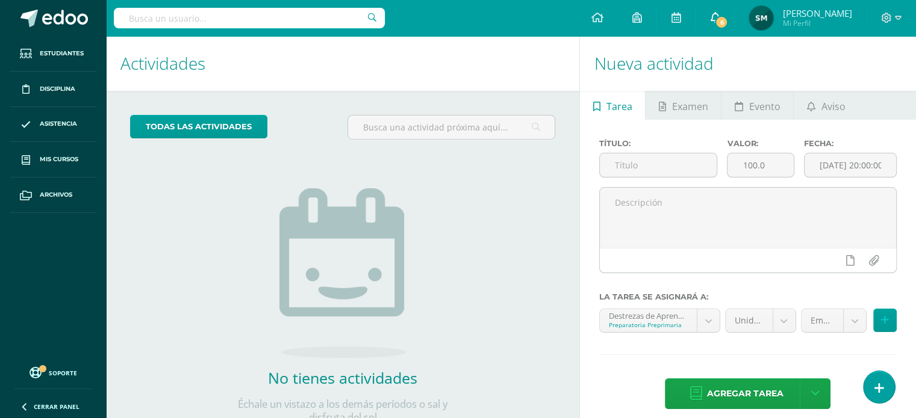
click at [720, 13] on icon at bounding box center [715, 17] width 10 height 11
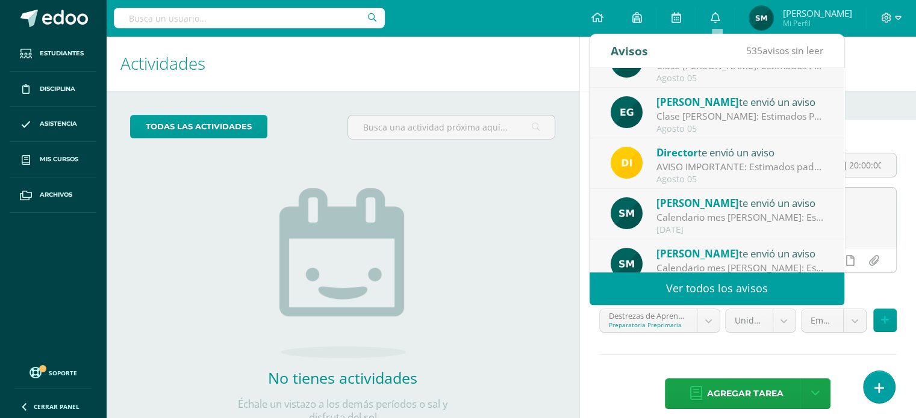
scroll to position [200, 0]
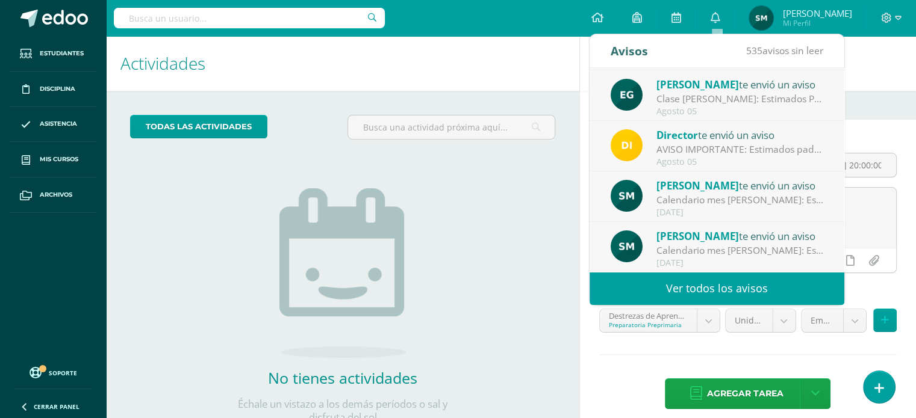
click at [788, 282] on link "Ver todos los avisos" at bounding box center [716, 288] width 255 height 33
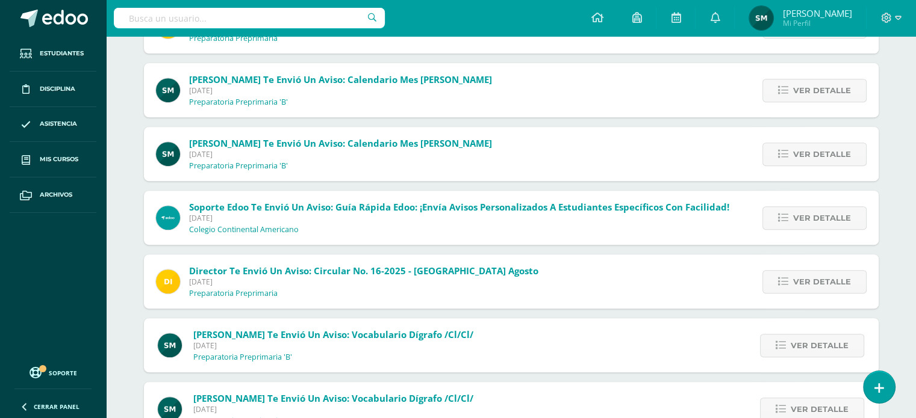
scroll to position [521, 0]
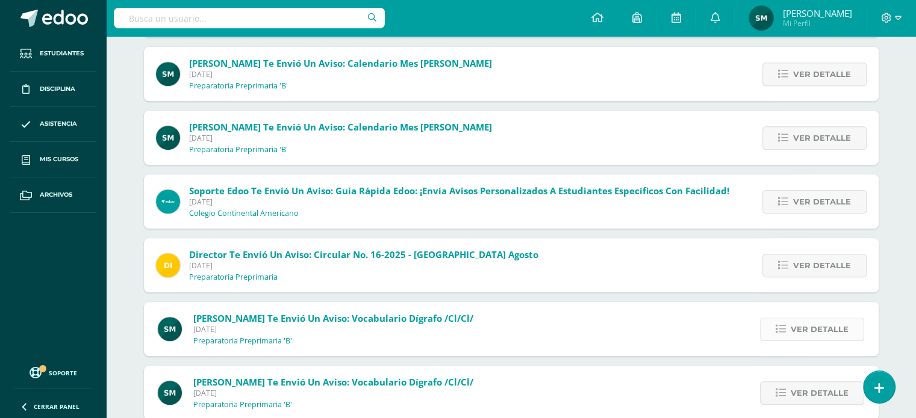
click at [836, 329] on span "Ver detalle" at bounding box center [820, 330] width 58 height 22
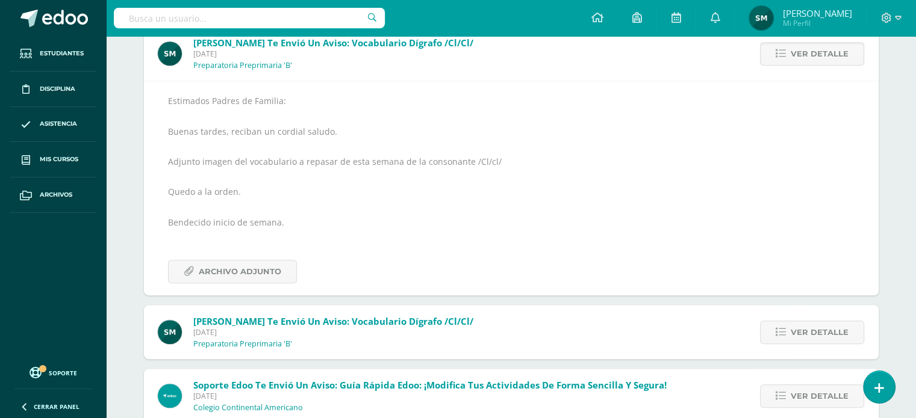
scroll to position [803, 0]
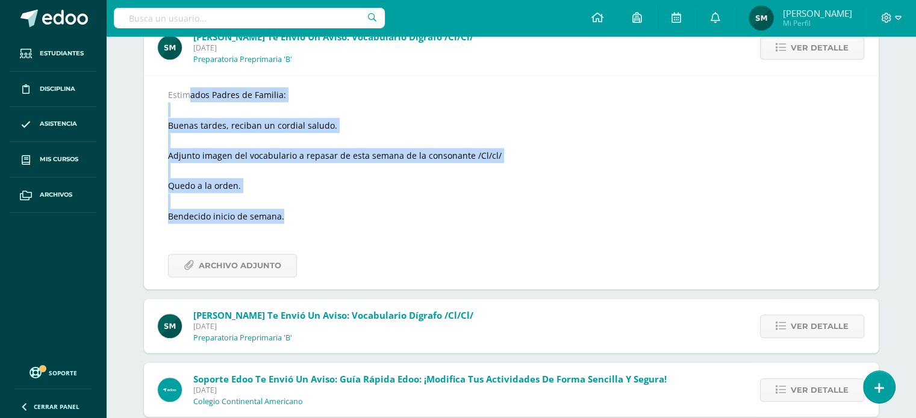
drag, startPoint x: 166, startPoint y: 93, endPoint x: 290, endPoint y: 221, distance: 178.4
click at [290, 221] on div "Estimados Padres de Familia: Buenas tardes, reciban un cordial saludo. Adjunto …" at bounding box center [511, 182] width 735 height 215
copy div "Estimados Padres de Familia: Buenas tardes, reciban un cordial saludo. Adjunto …"
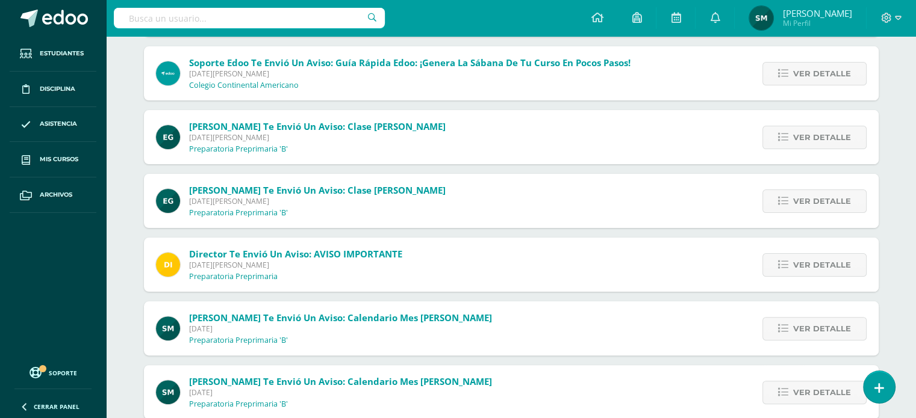
scroll to position [0, 0]
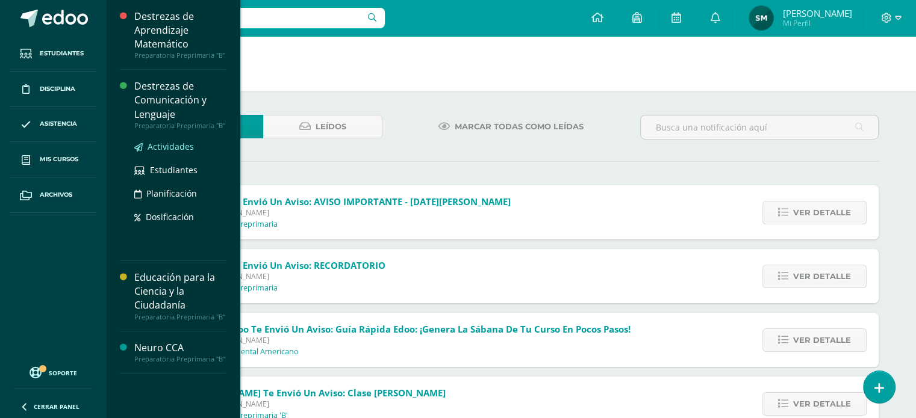
click at [173, 148] on span "Actividades" at bounding box center [171, 146] width 46 height 11
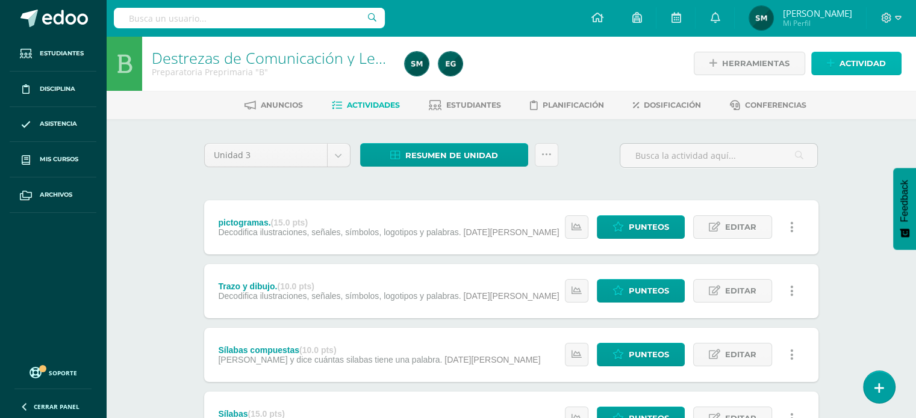
click at [874, 67] on span "Actividad" at bounding box center [862, 63] width 46 height 22
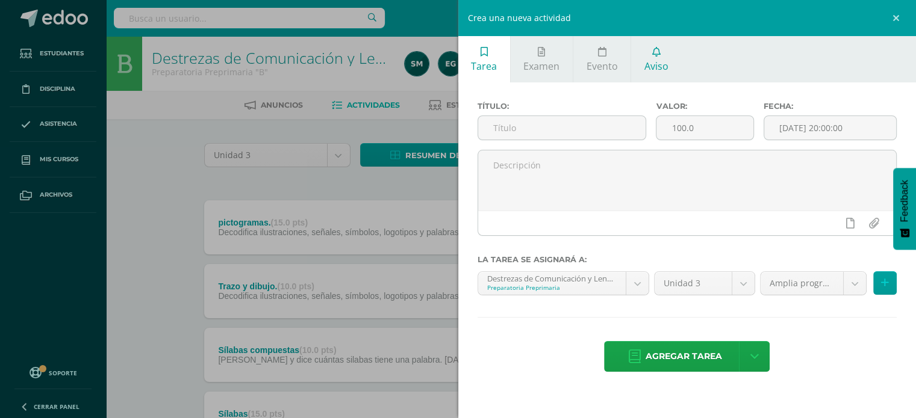
click at [653, 57] on link "Aviso" at bounding box center [656, 59] width 50 height 46
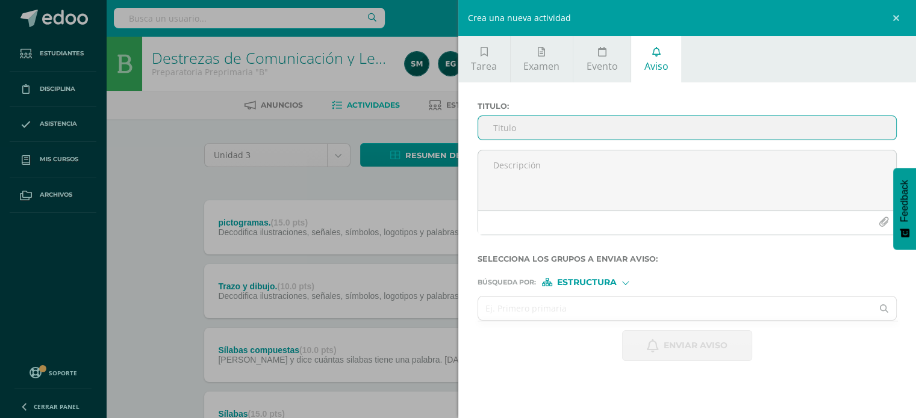
click at [496, 125] on input "Titulo :" at bounding box center [687, 127] width 418 height 23
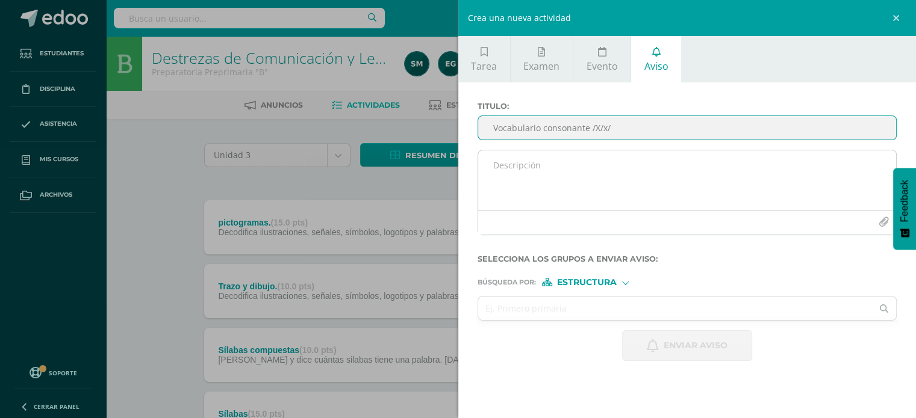
type input "Vocabulario consonante /X/x/"
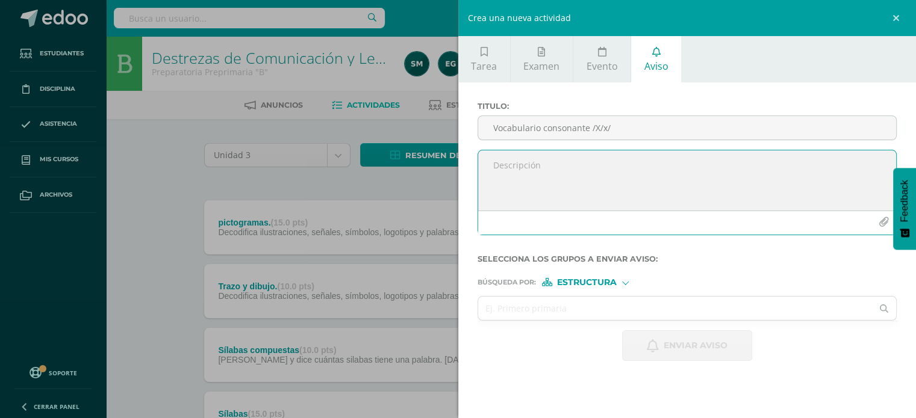
click at [496, 166] on textarea at bounding box center [687, 181] width 418 height 60
paste textarea "Estimados Padres de Familia: Buenas tardes, reciban un cordial saludo. Adjunto …"
click at [803, 158] on textarea "Estimados Padres de Familia: Buenas tardes, reciban un cordial saludo. Adjunto …" at bounding box center [687, 181] width 418 height 60
type textarea "Estimados Padres de Familia: Buenas tardes, reciban un cordial saludo. Adjunto …"
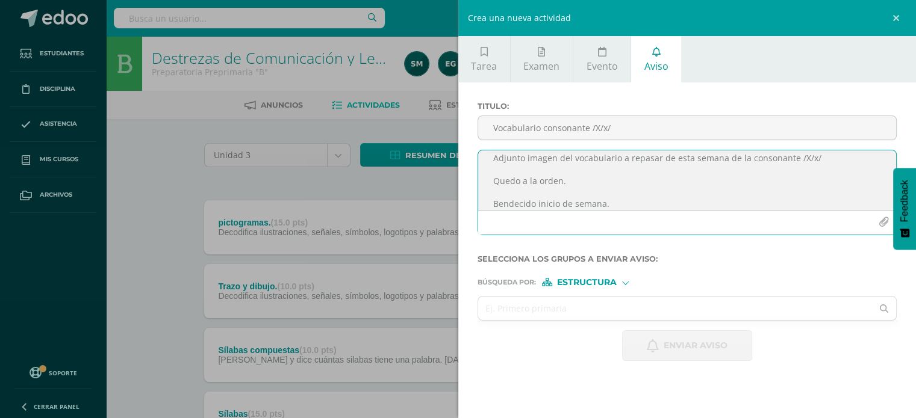
click at [884, 219] on icon "button" at bounding box center [883, 222] width 10 height 10
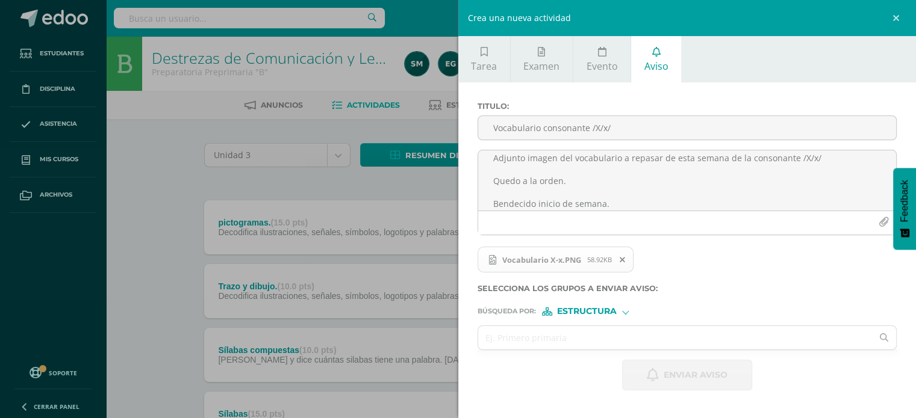
click at [618, 310] on div "Estructura" at bounding box center [587, 312] width 90 height 8
click at [532, 332] on input "text" at bounding box center [675, 337] width 394 height 23
type input "prepa"
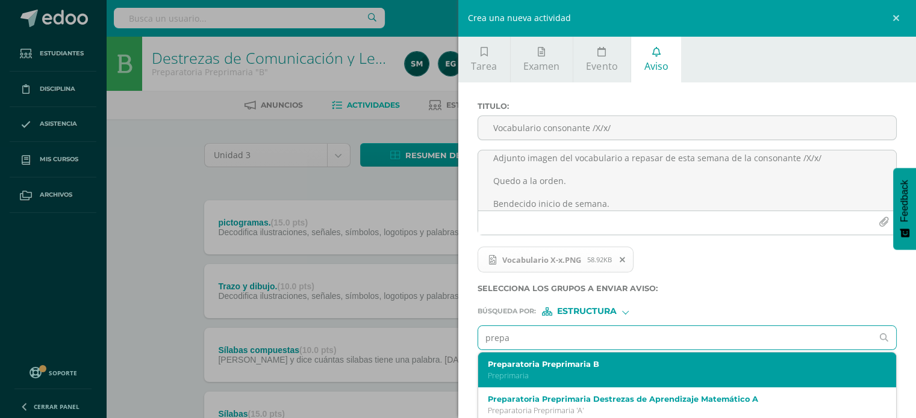
click at [539, 371] on p "Preprimaria" at bounding box center [678, 376] width 381 height 10
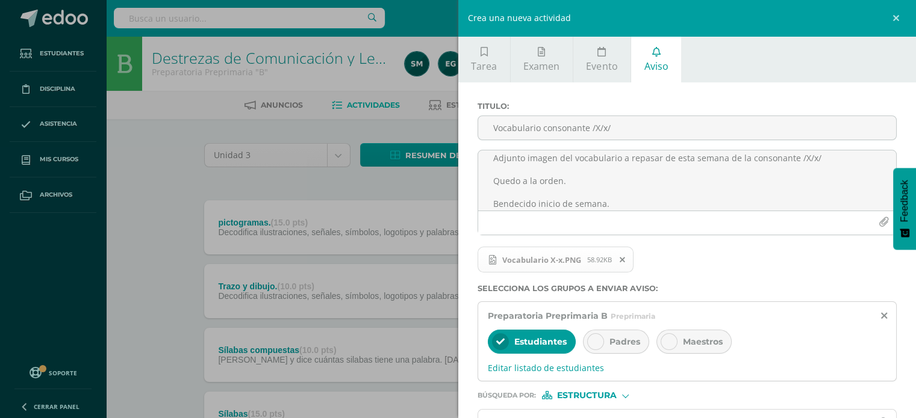
click at [592, 344] on icon at bounding box center [595, 342] width 8 height 8
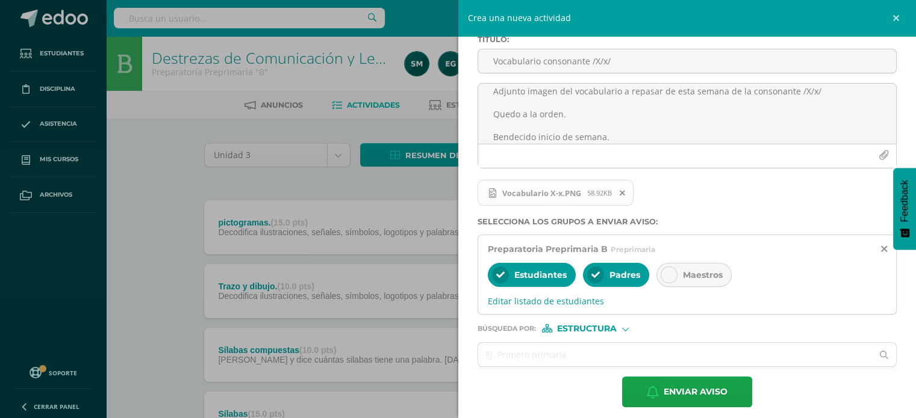
scroll to position [74, 0]
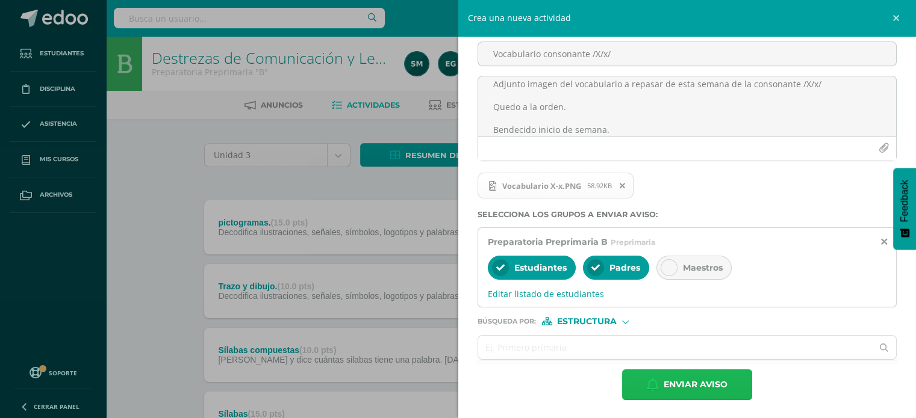
click at [715, 385] on span "Enviar aviso" at bounding box center [696, 385] width 64 height 30
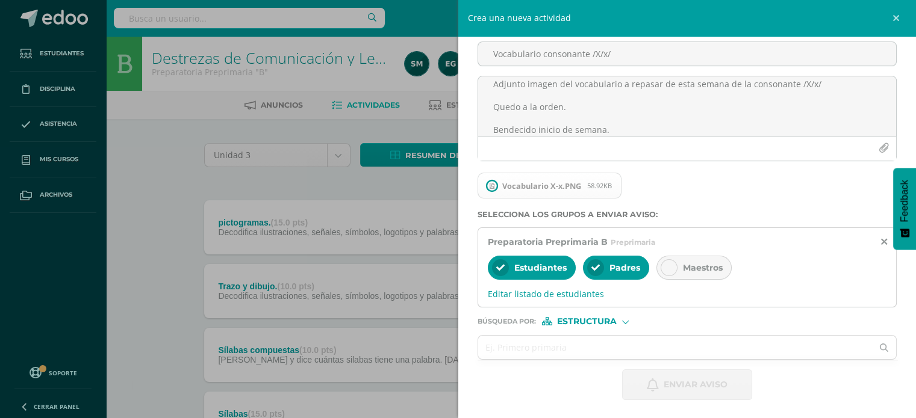
scroll to position [0, 0]
